Goal: Task Accomplishment & Management: Use online tool/utility

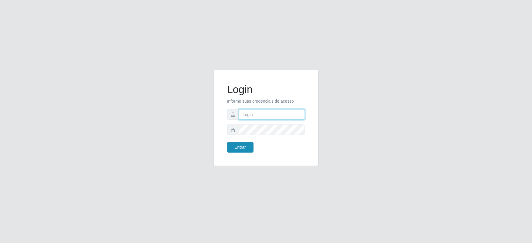
type input "[EMAIL_ADDRESS][DOMAIN_NAME]"
click at [241, 147] on button "Entrar" at bounding box center [240, 147] width 26 height 10
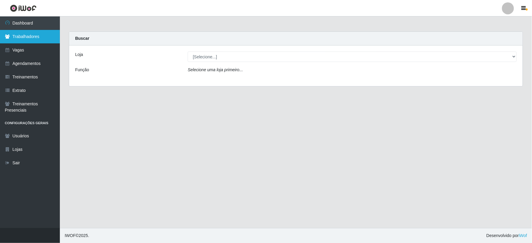
click at [33, 37] on link "Trabalhadores" at bounding box center [30, 36] width 60 height 13
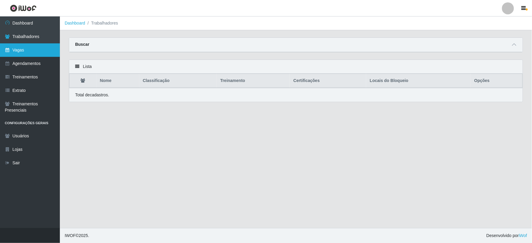
click at [33, 49] on link "Vagas" at bounding box center [30, 49] width 60 height 13
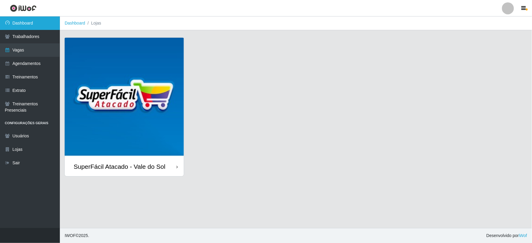
click at [39, 21] on link "Dashboard" at bounding box center [30, 22] width 60 height 13
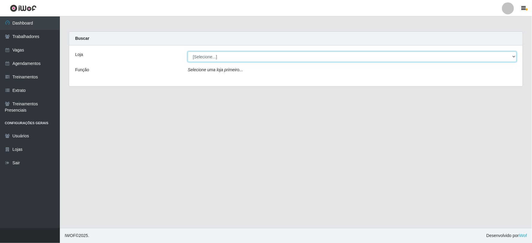
click at [216, 57] on select "[Selecione...] SuperFácil Atacado - Vale do Sol" at bounding box center [352, 56] width 329 height 10
select select "502"
click at [188, 51] on select "[Selecione...] SuperFácil Atacado - Vale do Sol" at bounding box center [352, 56] width 329 height 10
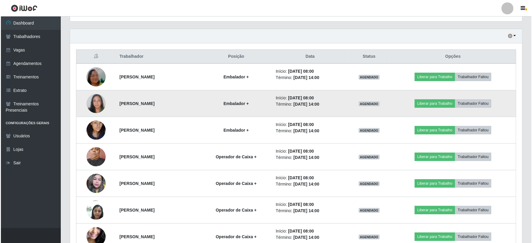
scroll to position [233, 0]
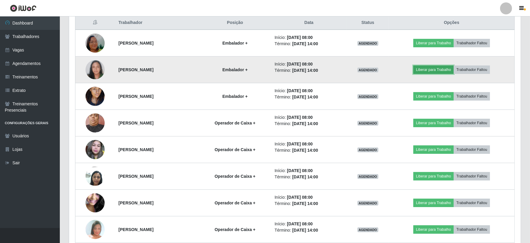
click at [434, 69] on button "Liberar para Trabalho" at bounding box center [434, 70] width 40 height 8
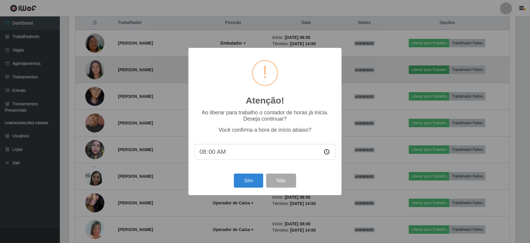
scroll to position [124, 448]
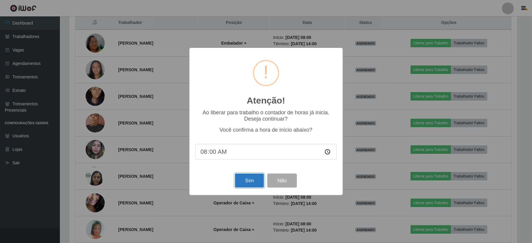
click at [250, 183] on button "Sim" at bounding box center [249, 181] width 29 height 14
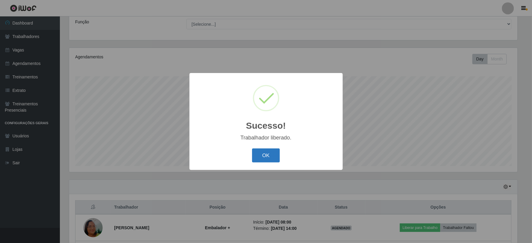
click at [265, 157] on button "OK" at bounding box center [266, 155] width 28 height 14
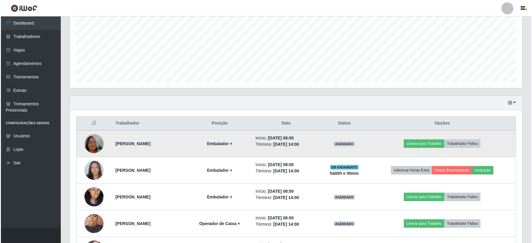
scroll to position [148, 0]
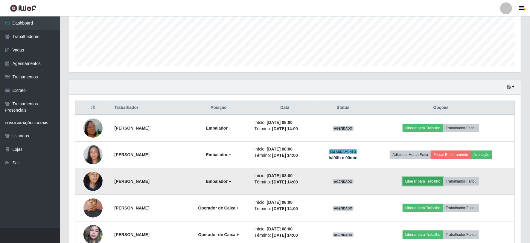
click at [437, 180] on button "Liberar para Trabalho" at bounding box center [423, 181] width 40 height 8
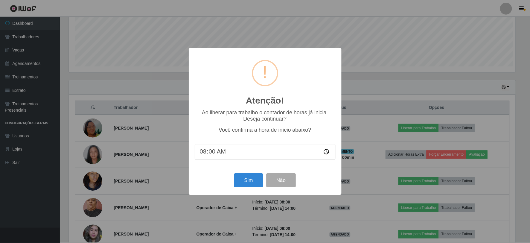
scroll to position [124, 448]
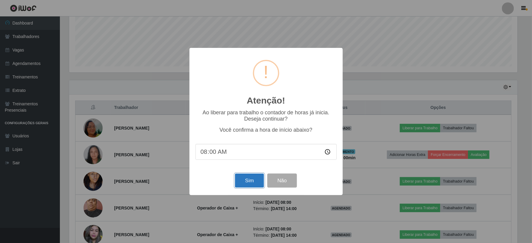
click at [250, 178] on button "Sim" at bounding box center [249, 181] width 29 height 14
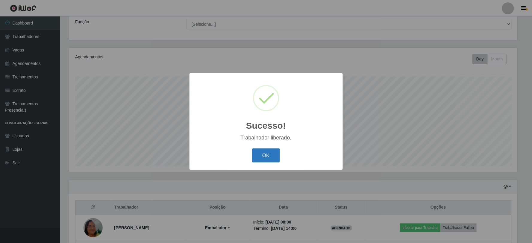
click at [267, 159] on button "OK" at bounding box center [266, 155] width 28 height 14
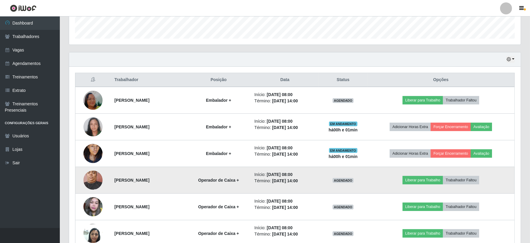
scroll to position [214, 0]
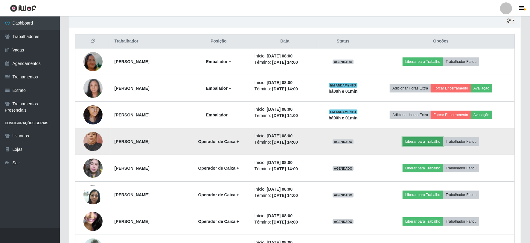
click at [432, 142] on button "Liberar para Trabalho" at bounding box center [423, 141] width 40 height 8
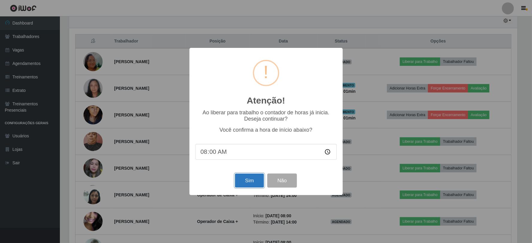
click at [247, 180] on button "Sim" at bounding box center [249, 181] width 29 height 14
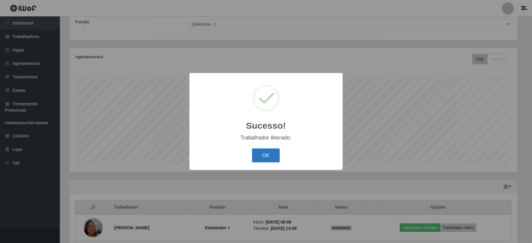
click at [262, 154] on button "OK" at bounding box center [266, 155] width 28 height 14
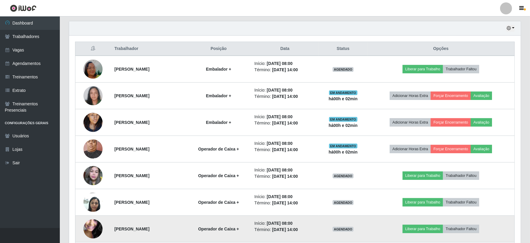
scroll to position [247, 0]
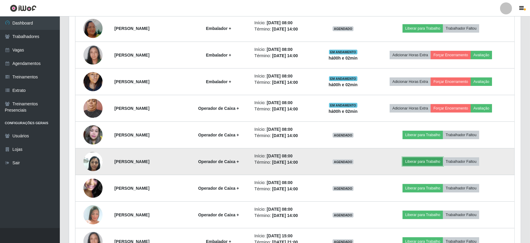
click at [433, 165] on button "Liberar para Trabalho" at bounding box center [423, 161] width 40 height 8
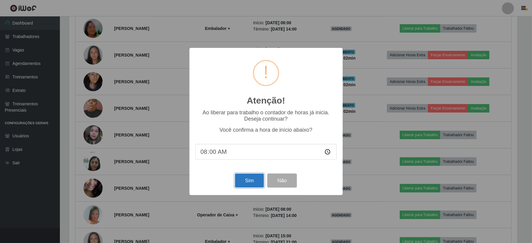
click at [253, 179] on button "Sim" at bounding box center [249, 181] width 29 height 14
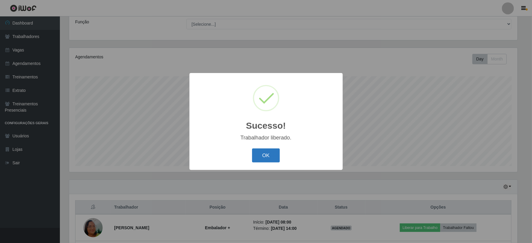
click at [270, 157] on button "OK" at bounding box center [266, 155] width 28 height 14
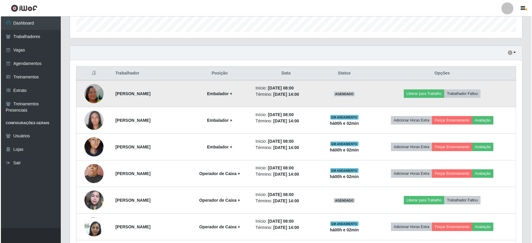
scroll to position [181, 0]
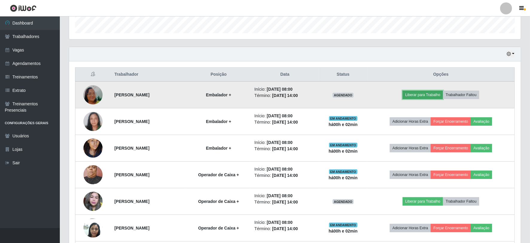
click at [424, 92] on button "Liberar para Trabalho" at bounding box center [423, 95] width 40 height 8
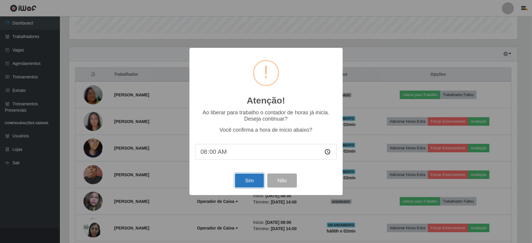
click at [256, 181] on button "Sim" at bounding box center [249, 181] width 29 height 14
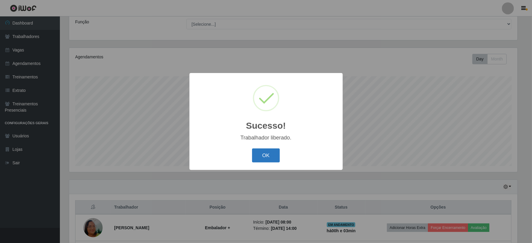
click at [260, 153] on button "OK" at bounding box center [266, 155] width 28 height 14
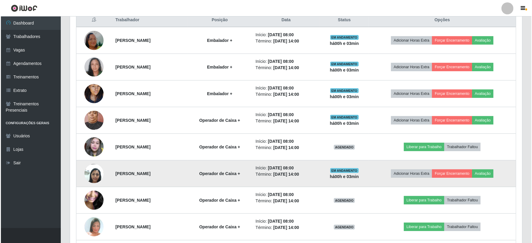
scroll to position [247, 0]
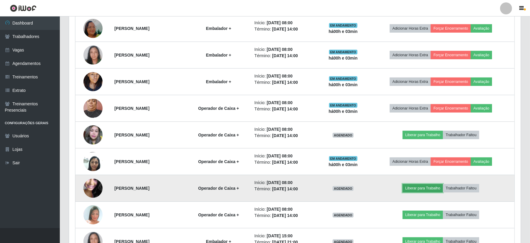
click at [436, 187] on button "Liberar para Trabalho" at bounding box center [423, 188] width 40 height 8
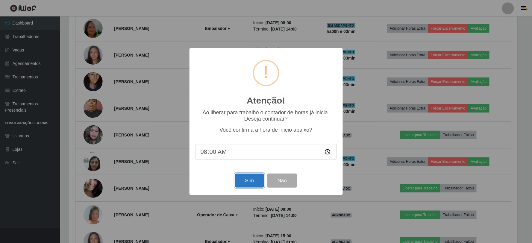
click at [255, 186] on button "Sim" at bounding box center [249, 181] width 29 height 14
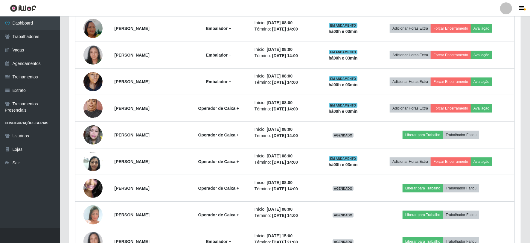
scroll to position [0, 0]
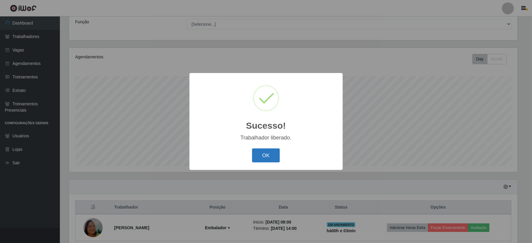
click at [264, 153] on button "OK" at bounding box center [266, 155] width 28 height 14
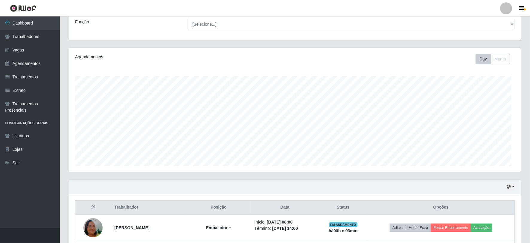
scroll to position [84, 0]
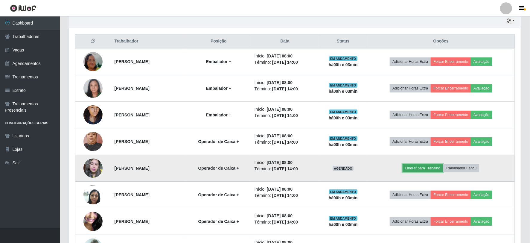
click at [436, 167] on button "Liberar para Trabalho" at bounding box center [423, 168] width 40 height 8
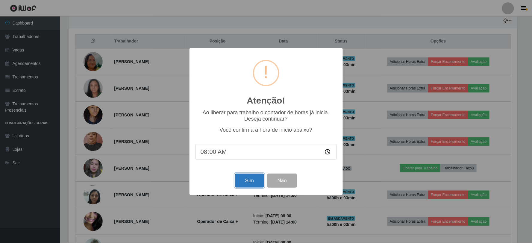
click at [256, 183] on button "Sim" at bounding box center [249, 181] width 29 height 14
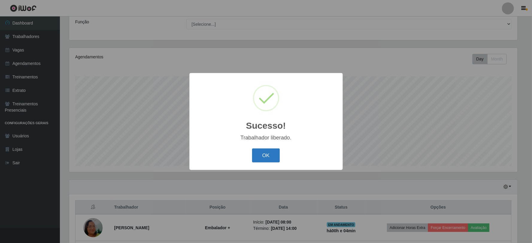
click at [269, 158] on button "OK" at bounding box center [266, 155] width 28 height 14
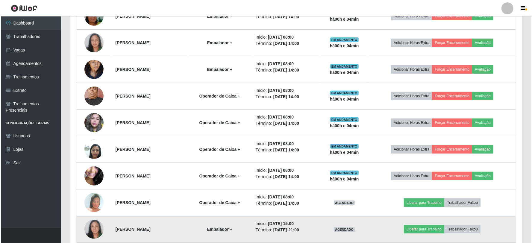
scroll to position [247, 0]
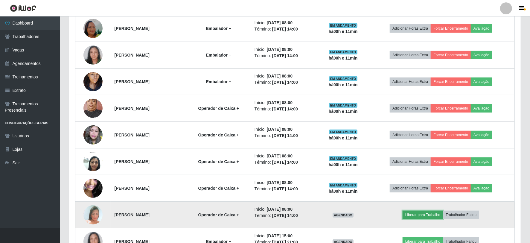
click at [430, 215] on button "Liberar para Trabalho" at bounding box center [423, 215] width 40 height 8
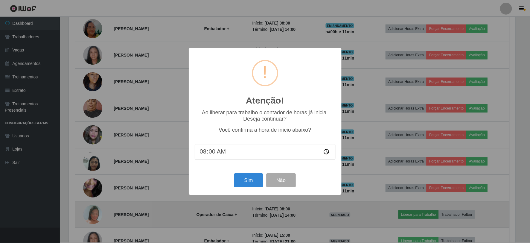
scroll to position [124, 448]
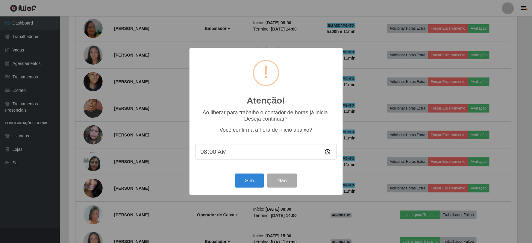
click at [211, 151] on input "08:00" at bounding box center [265, 152] width 141 height 16
type input "08:09"
click at [250, 177] on button "Sim" at bounding box center [249, 181] width 29 height 14
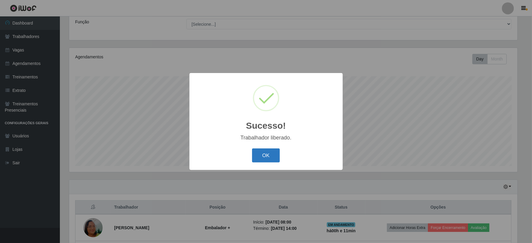
click at [271, 156] on button "OK" at bounding box center [266, 155] width 28 height 14
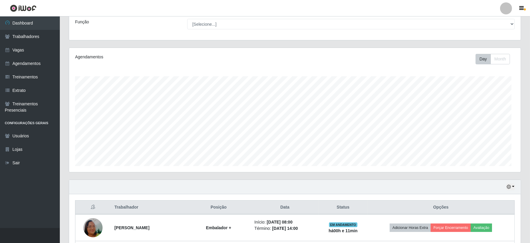
scroll to position [124, 452]
